Goal: Task Accomplishment & Management: Use online tool/utility

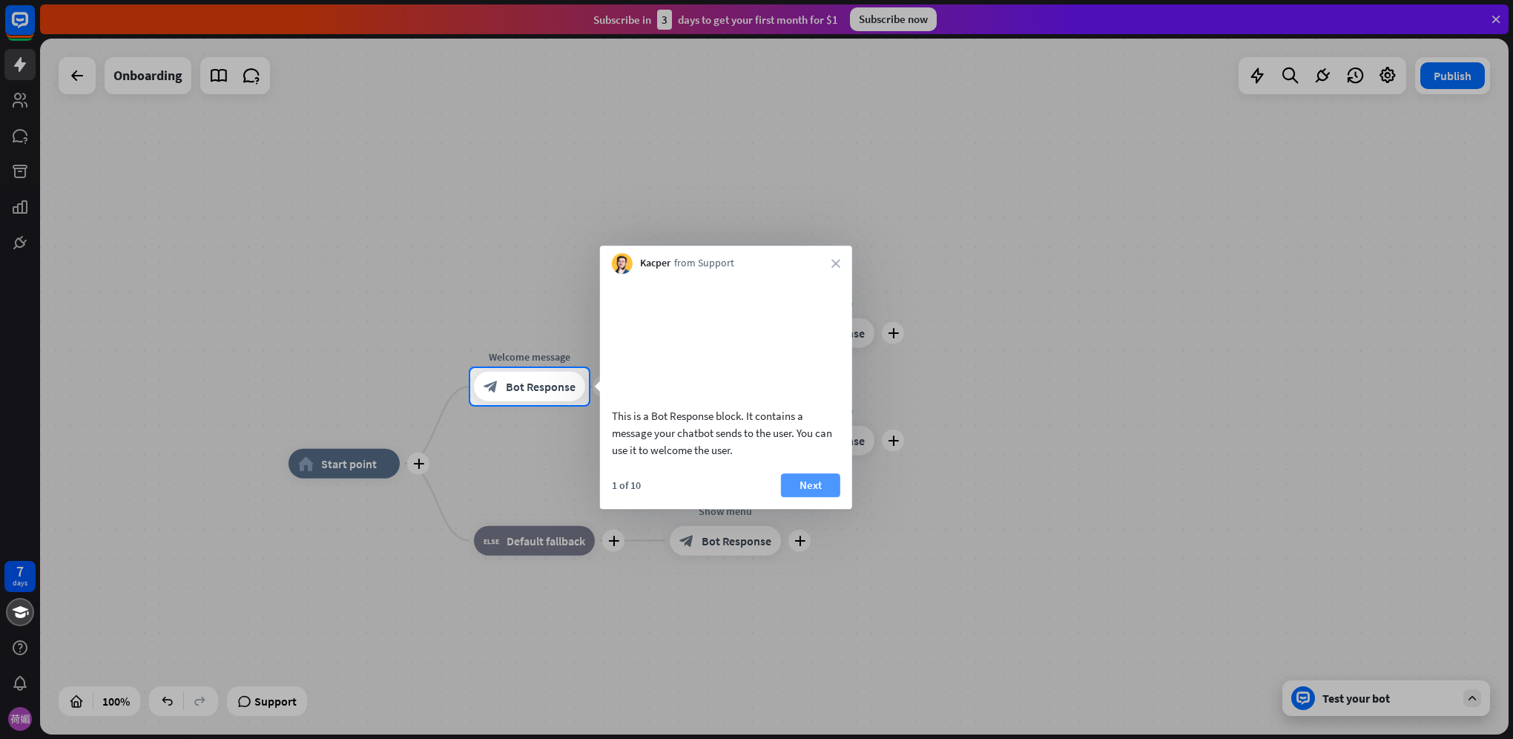
click at [813, 497] on button "Next" at bounding box center [810, 485] width 59 height 24
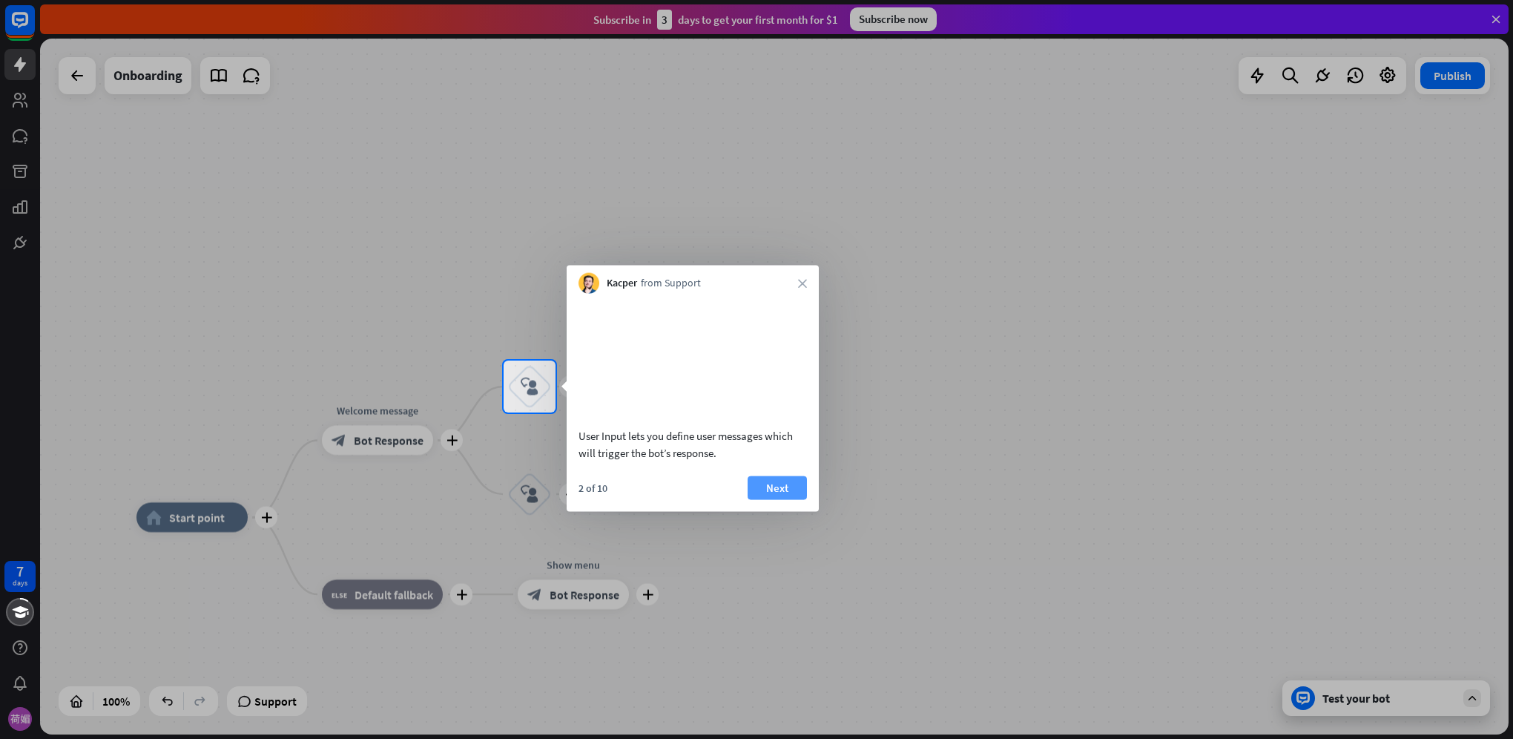
click at [789, 487] on button "Next" at bounding box center [777, 488] width 59 height 24
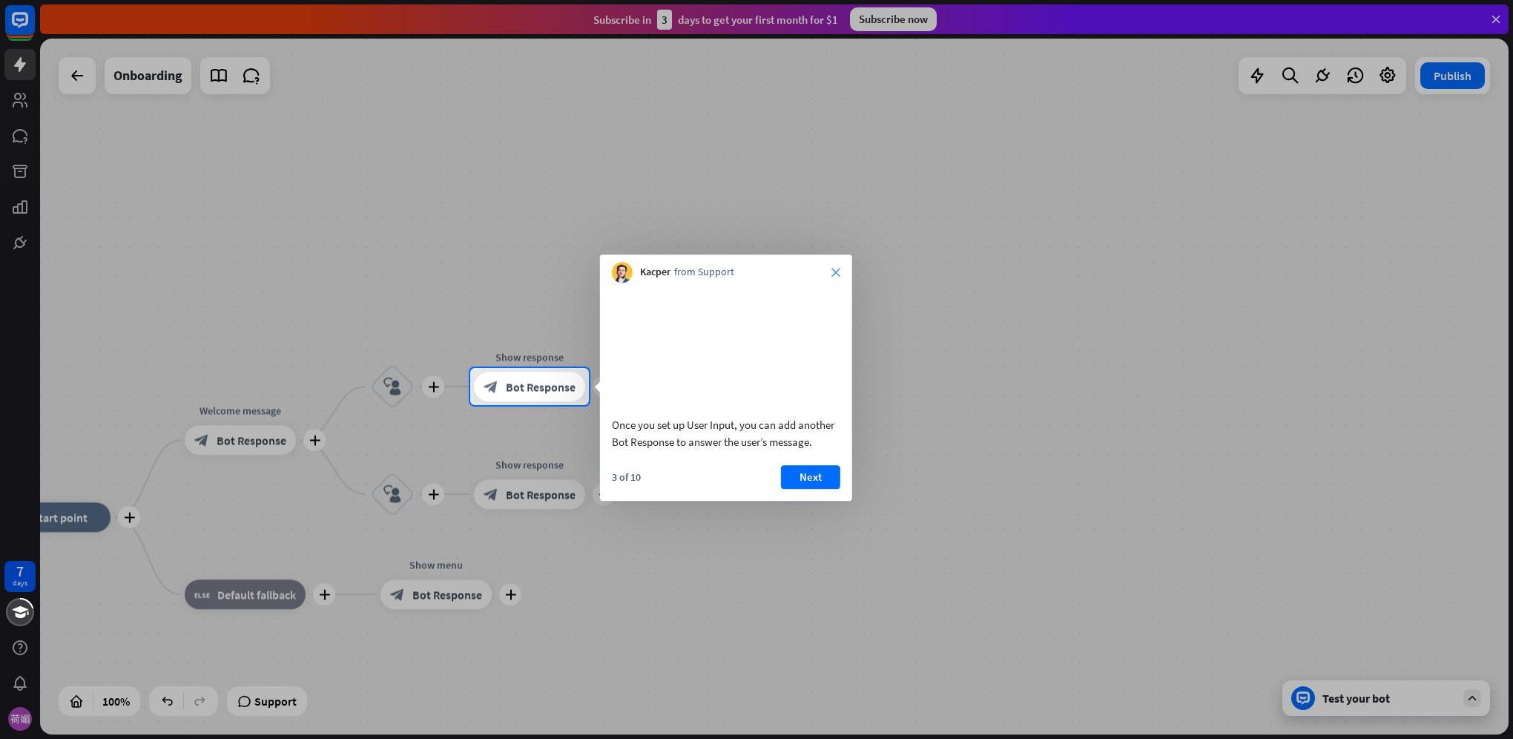
click at [838, 271] on icon "close" at bounding box center [836, 272] width 9 height 9
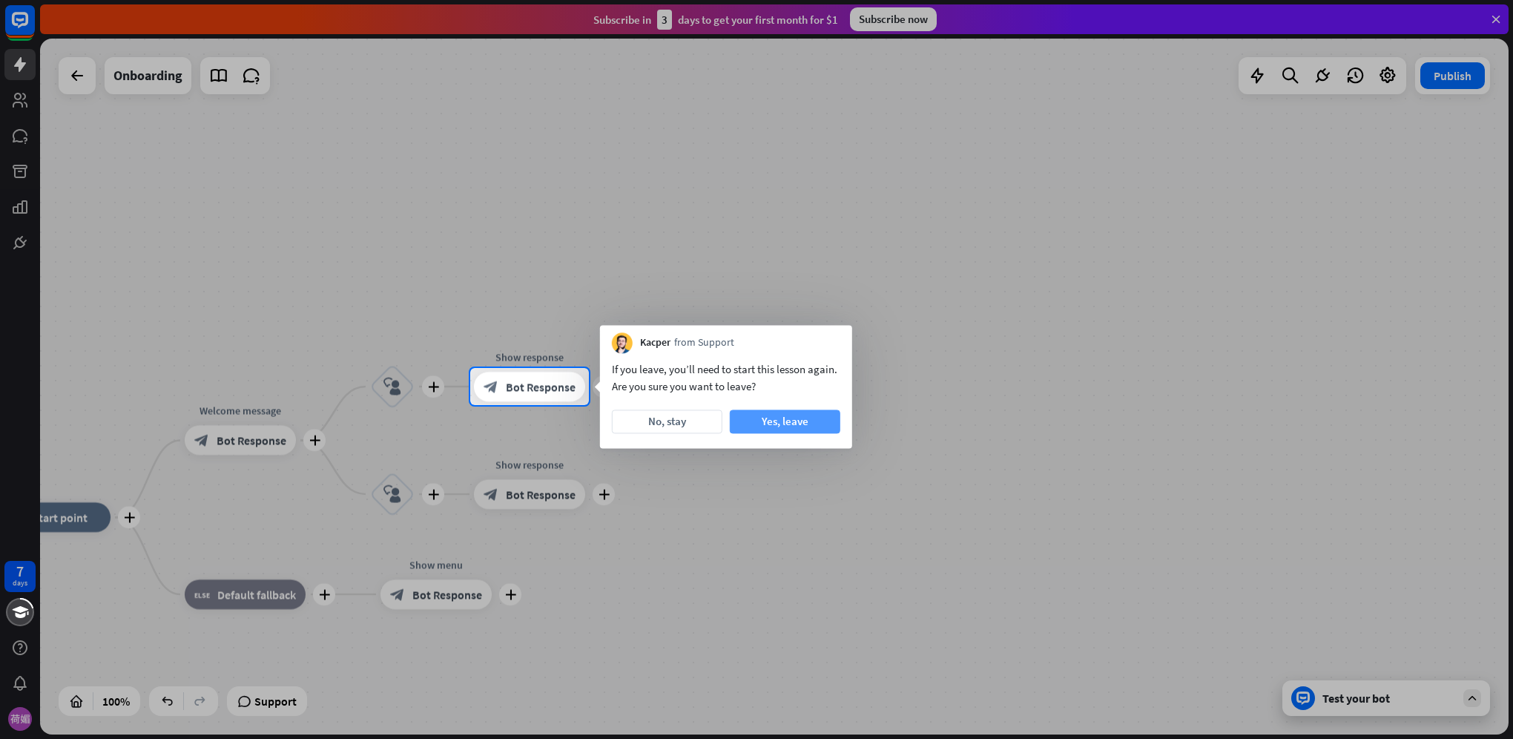
click at [780, 425] on button "Yes, leave" at bounding box center [785, 421] width 111 height 24
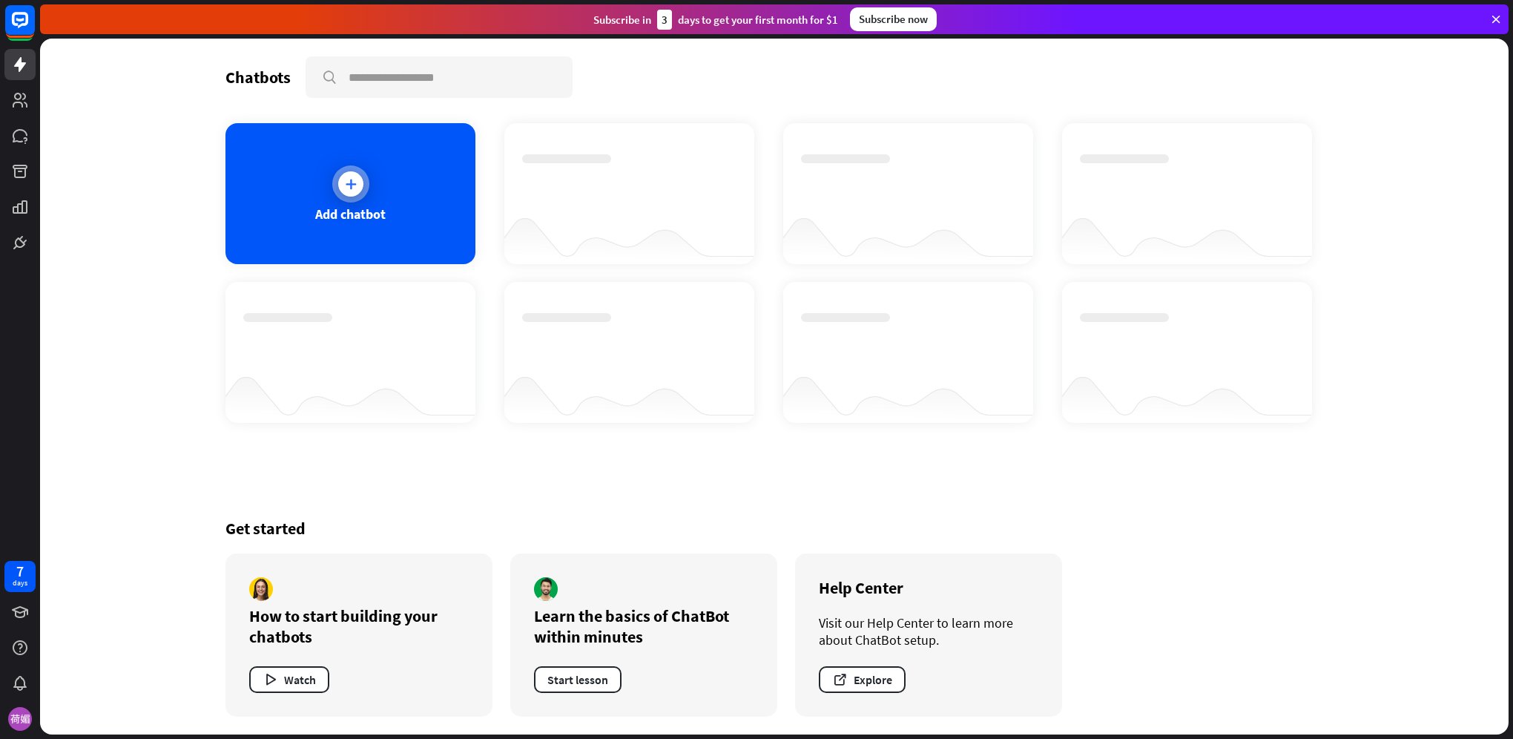
click at [353, 181] on icon at bounding box center [350, 184] width 15 height 15
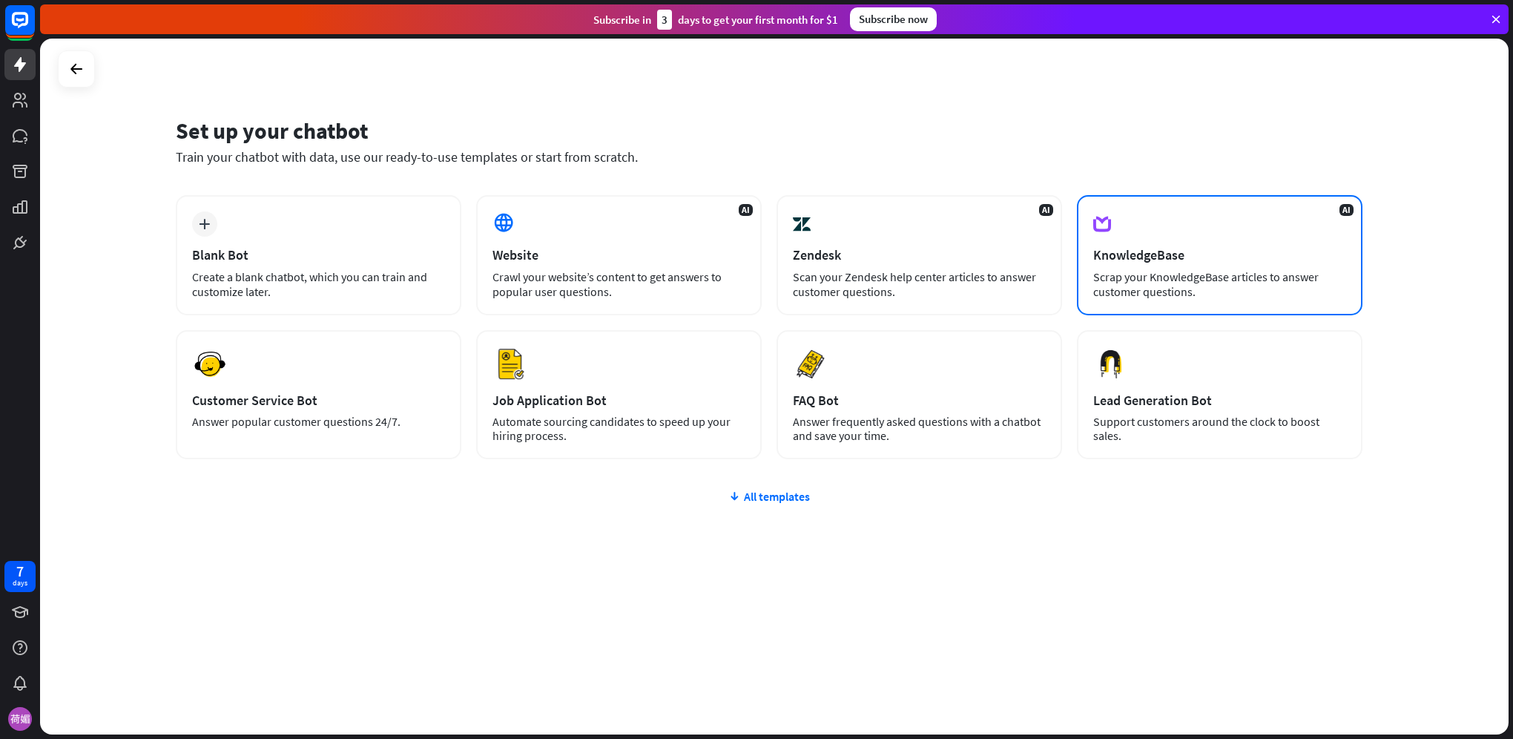
click at [1228, 276] on div "Scrap your KnowledgeBase articles to answer customer questions." at bounding box center [1219, 284] width 253 height 30
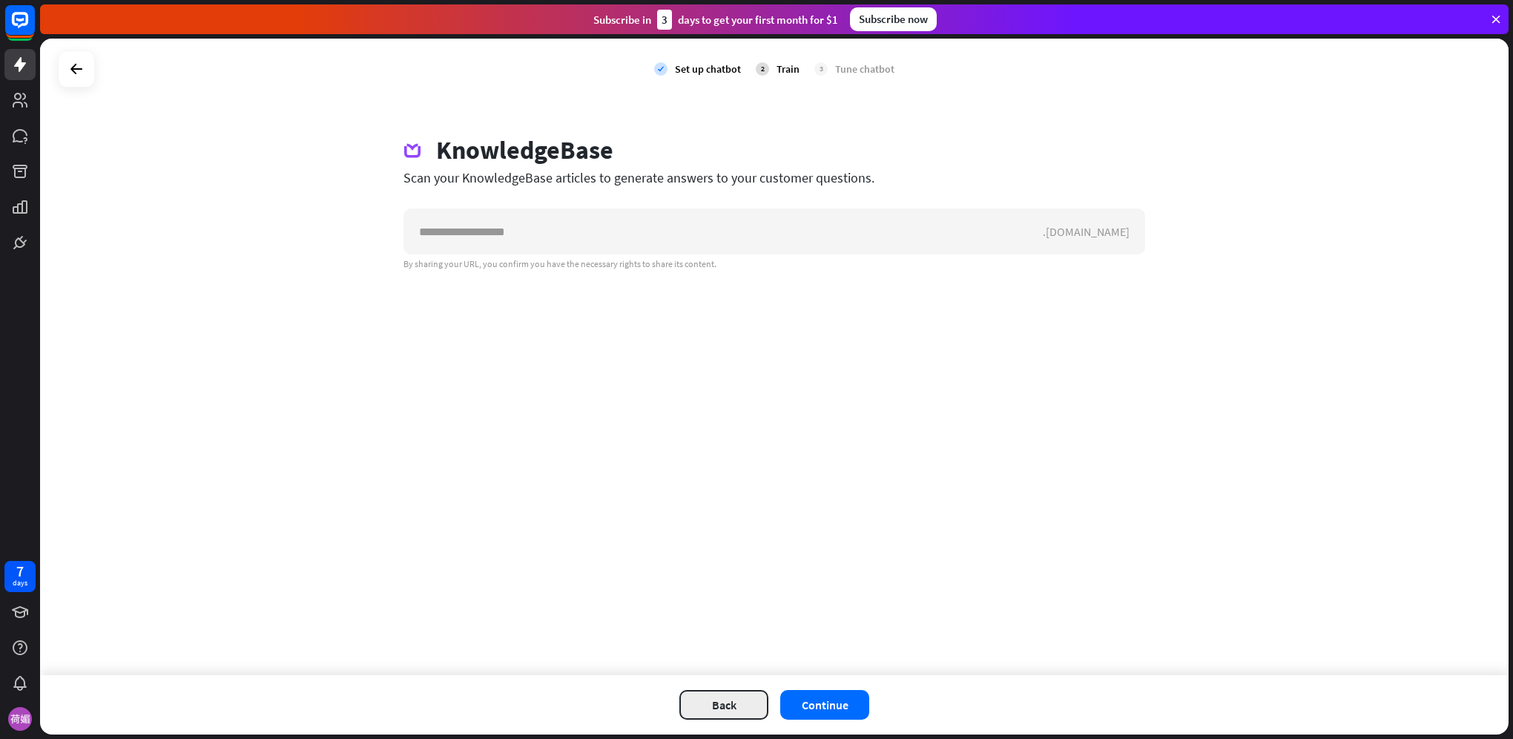
click at [721, 705] on button "Back" at bounding box center [724, 705] width 89 height 30
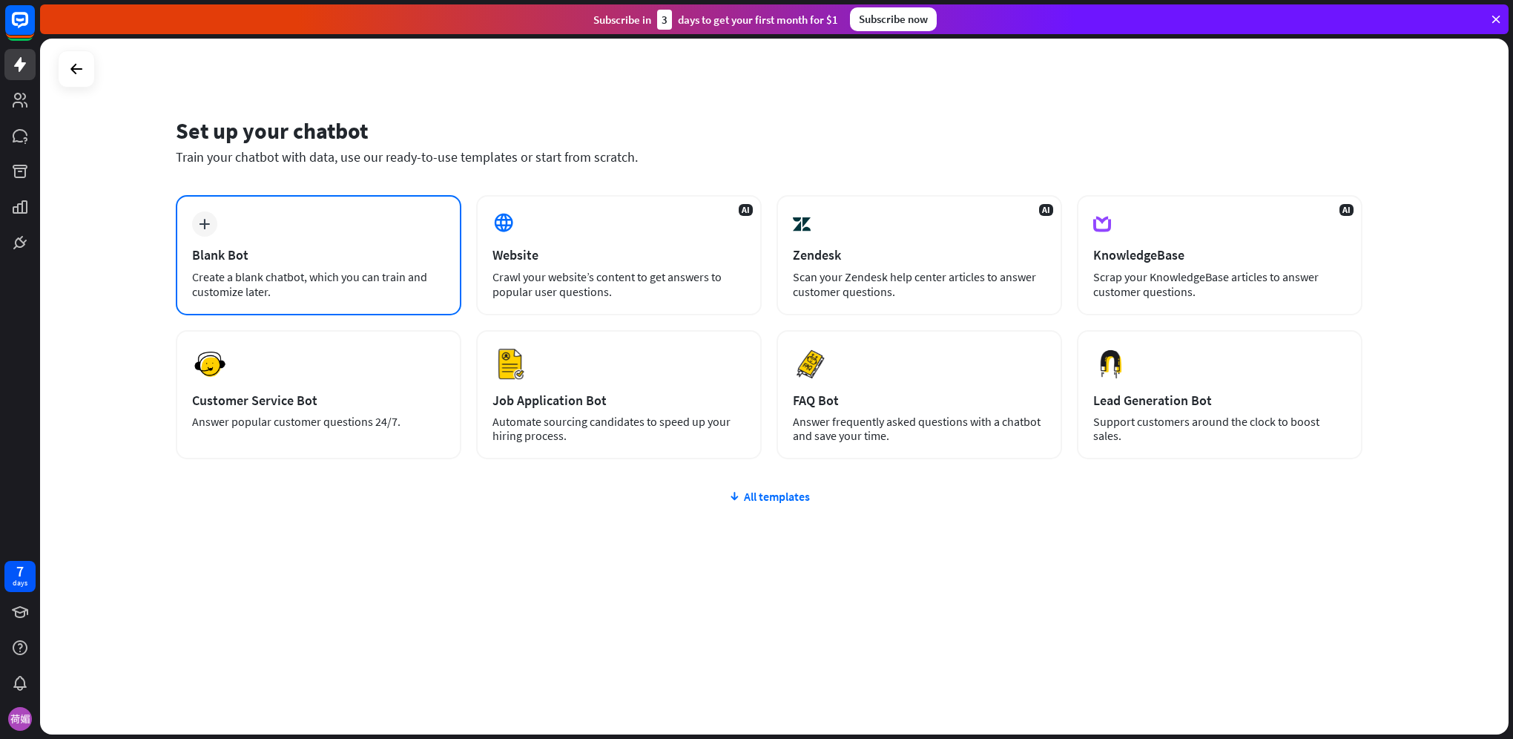
click at [206, 226] on icon "plus" at bounding box center [204, 224] width 11 height 10
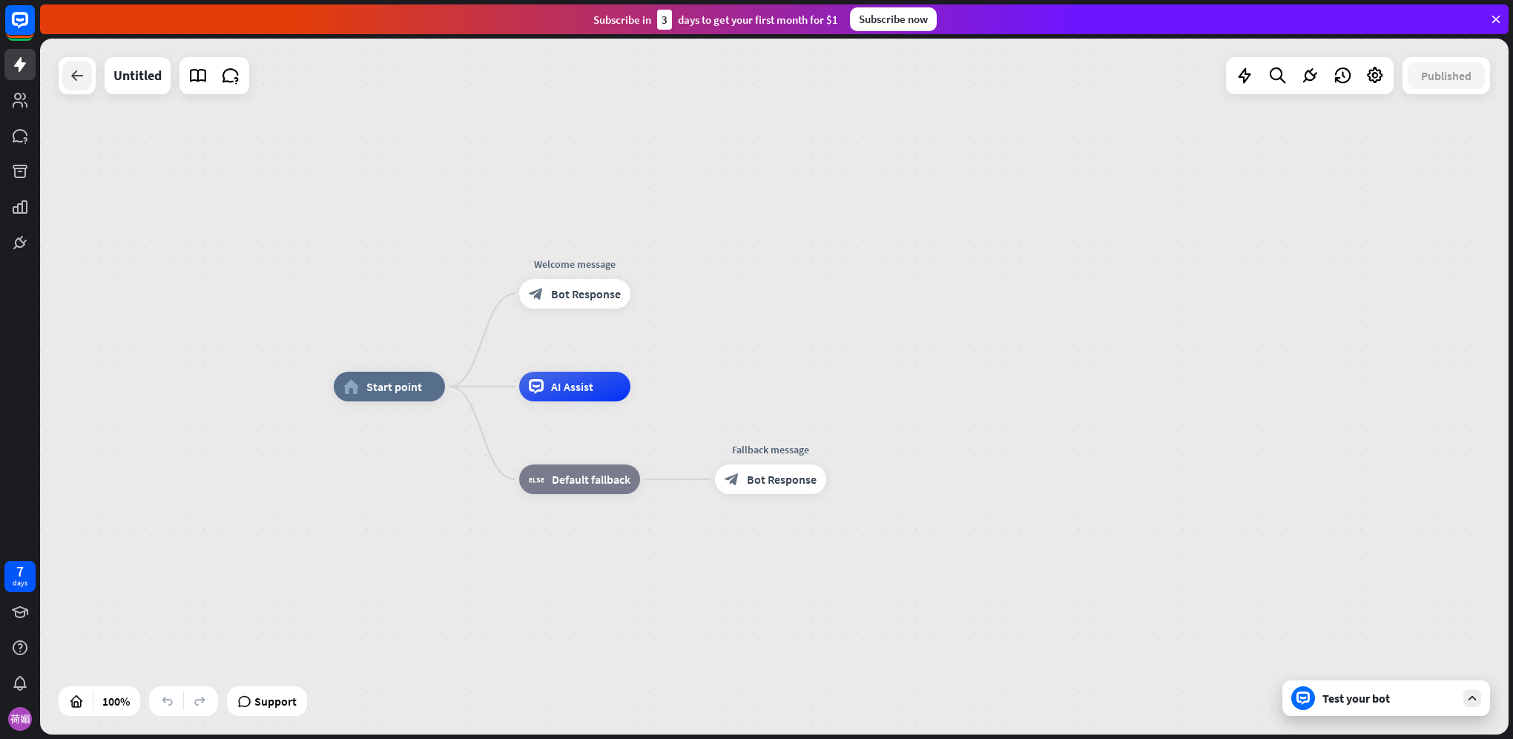
click at [77, 81] on icon at bounding box center [77, 76] width 18 height 18
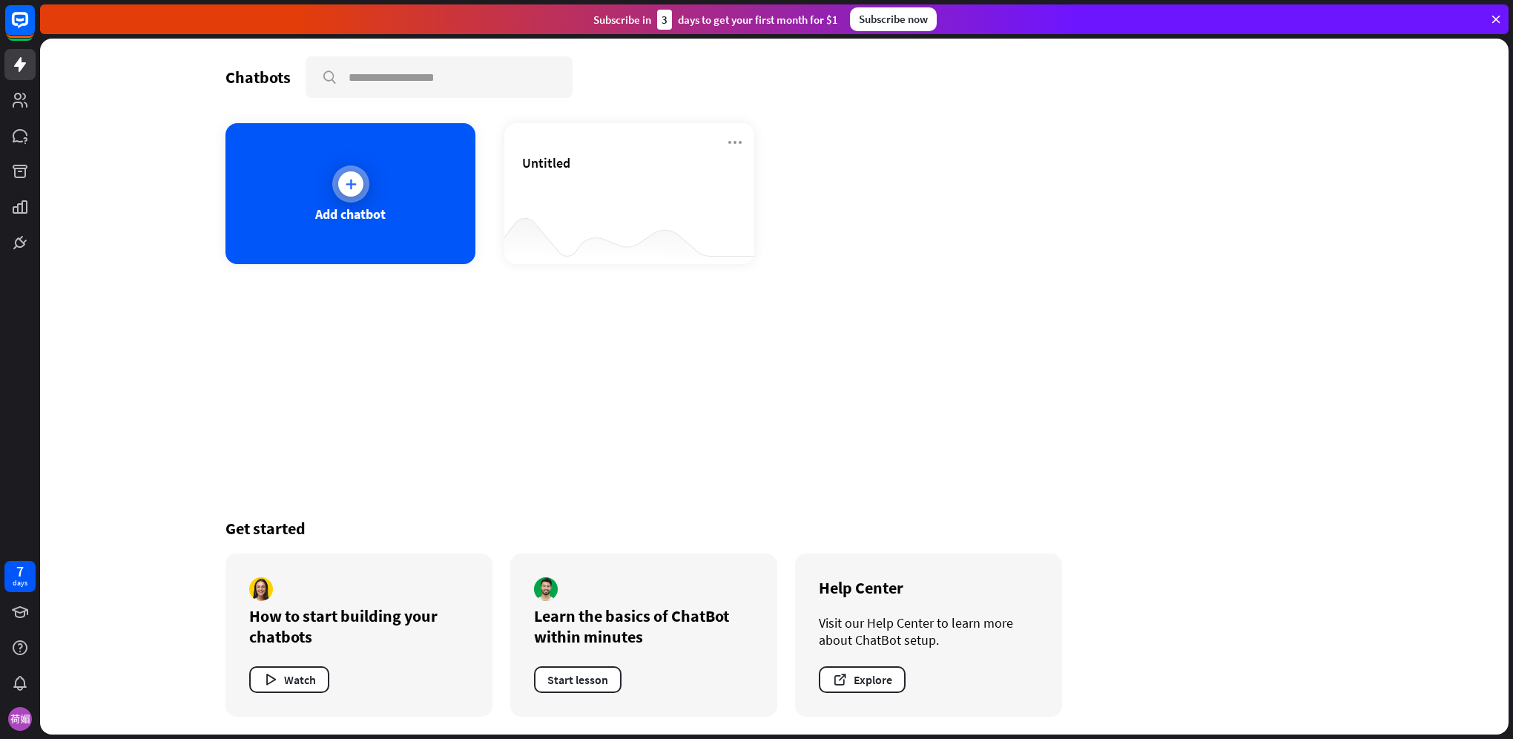
click at [355, 181] on icon at bounding box center [350, 184] width 15 height 15
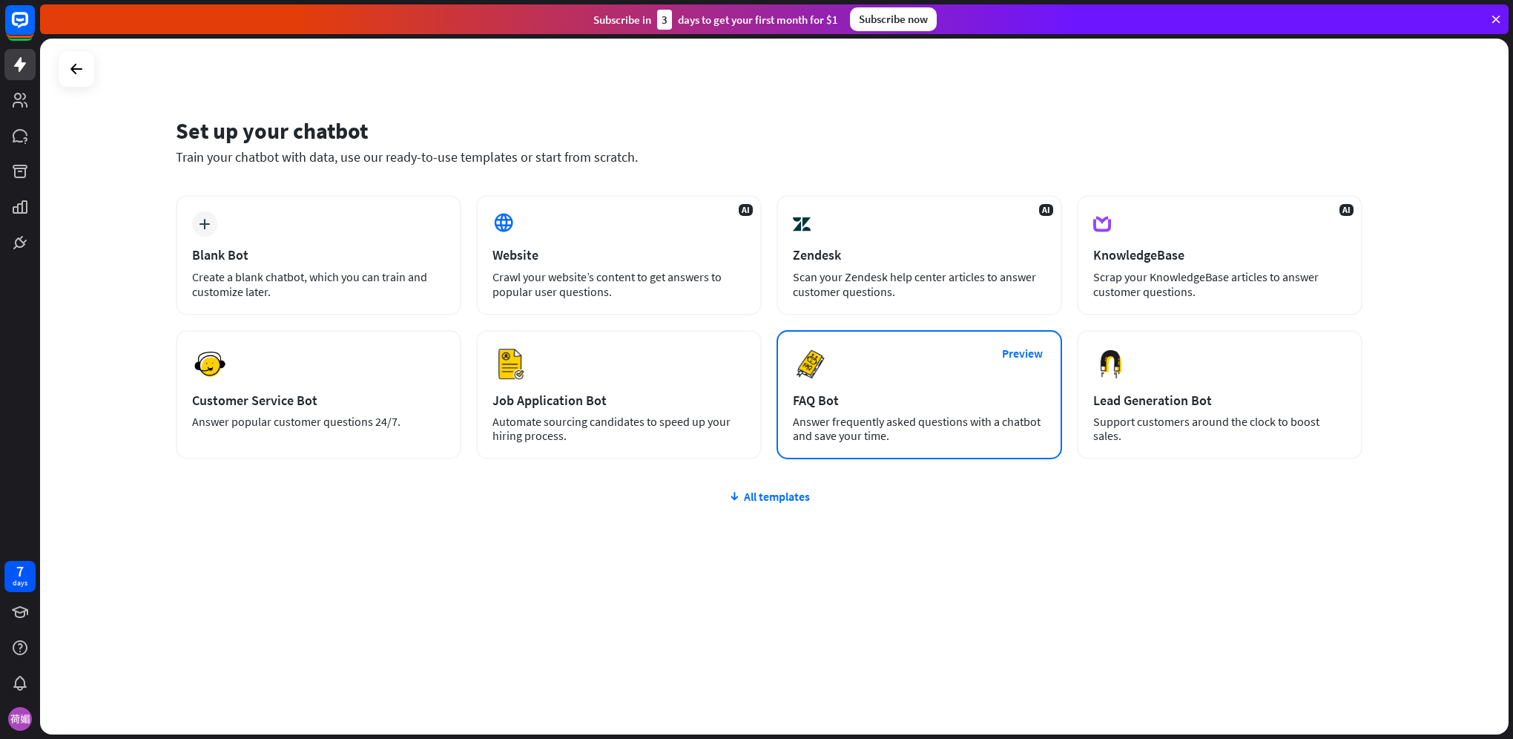
click at [901, 378] on div "Preview FAQ Bot [PERSON_NAME] frequently asked questions with a chatbot and sav…" at bounding box center [920, 394] width 286 height 129
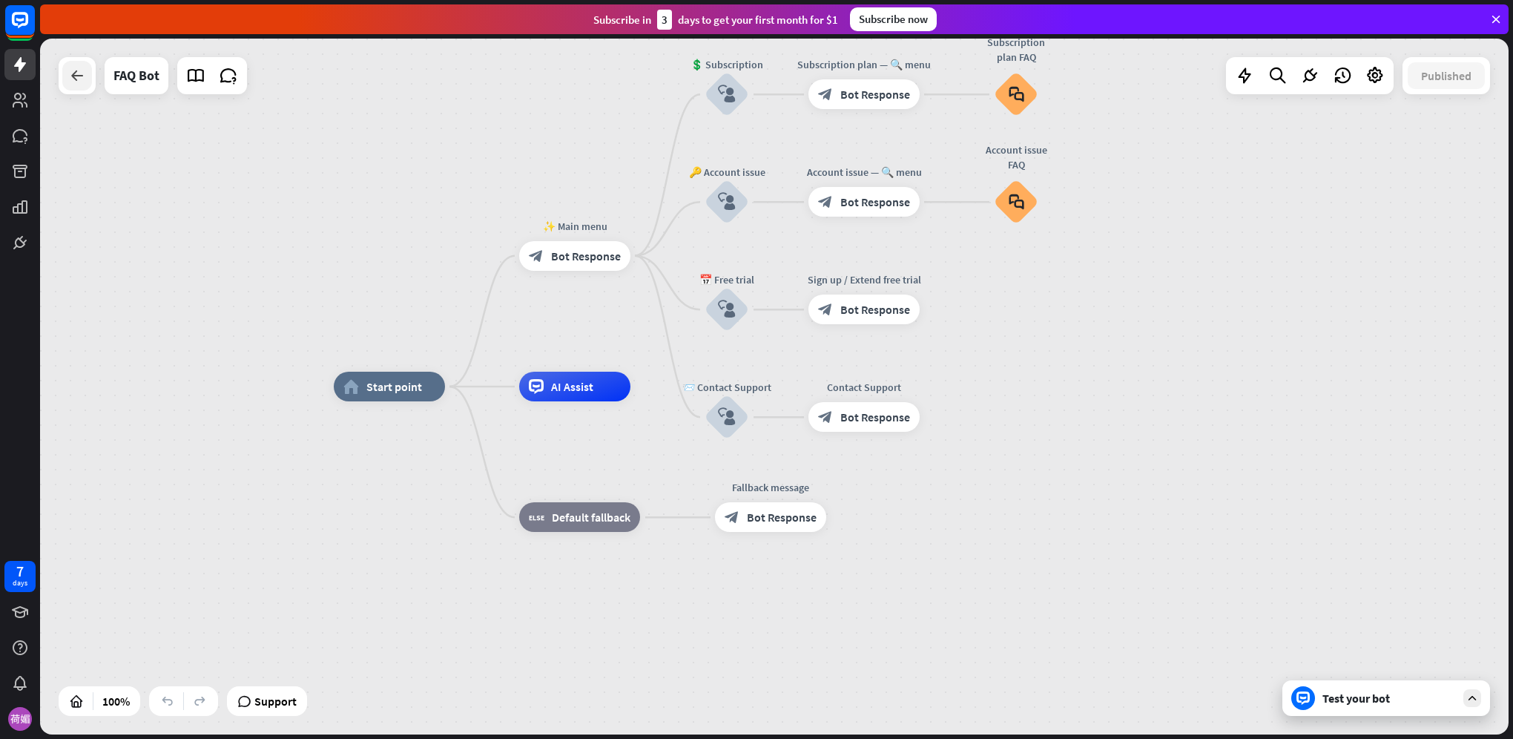
click at [83, 76] on icon at bounding box center [77, 76] width 18 height 18
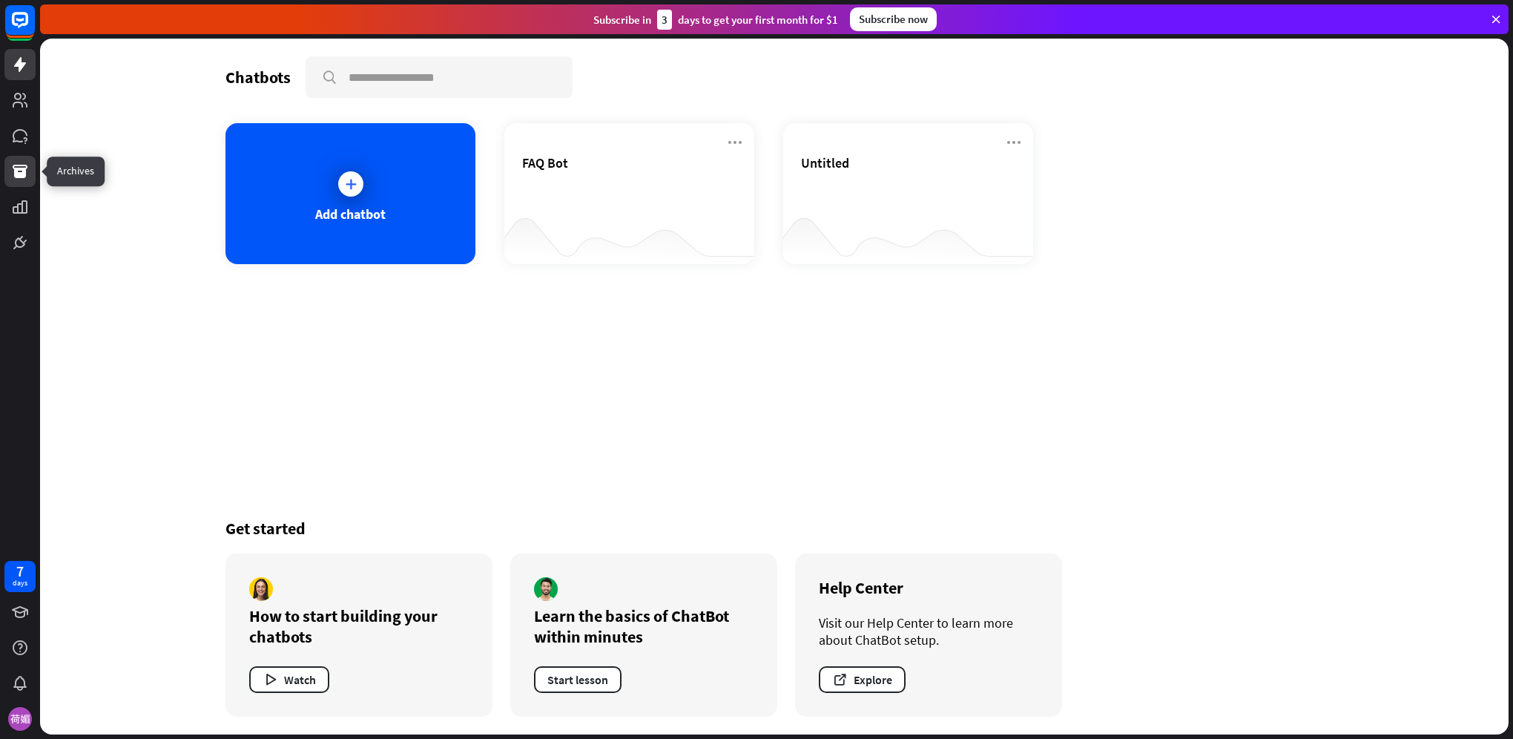
click at [20, 175] on icon at bounding box center [20, 171] width 15 height 13
